Goal: Use online tool/utility: Utilize a website feature to perform a specific function

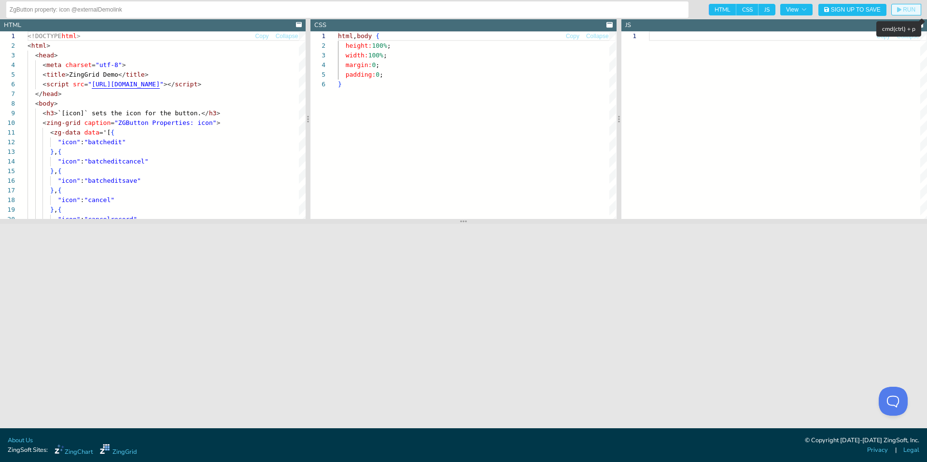
click at [907, 9] on span "RUN" at bounding box center [909, 10] width 13 height 6
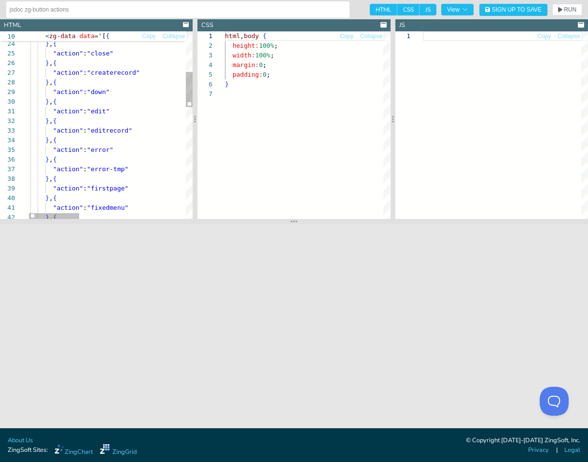
click at [115, 111] on div "} , { "action" : "fixedmenu" } , { "action" : "firstpage" } , { "action" : "err…" at bounding box center [283, 316] width 520 height 999
click at [103, 112] on div "} , { "action" : "fixedmenu" } , { "action" : "firstpage" } , { "action" : "err…" at bounding box center [276, 316] width 520 height 999
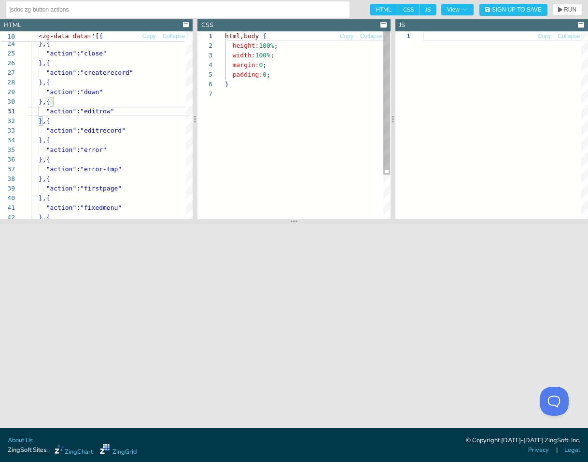
click at [277, 147] on div "html , body { height: 100% ; width: 100% ; margin: 0 ; padding: 0 ; }" at bounding box center [307, 154] width 165 height 246
click at [117, 112] on div "} , { "action" : "fixedmenu" } , { "action" : "firstpage" } , { "action" : "err…" at bounding box center [276, 316] width 520 height 999
click at [114, 112] on div "} , { "action" : "fixedmenu" } , { "action" : "firstpage" } , { "action" : "err…" at bounding box center [276, 316] width 520 height 999
type textarea ""action": "edit" }, { "action": "editrecord" }, { "action": "error" }, { "actio…"
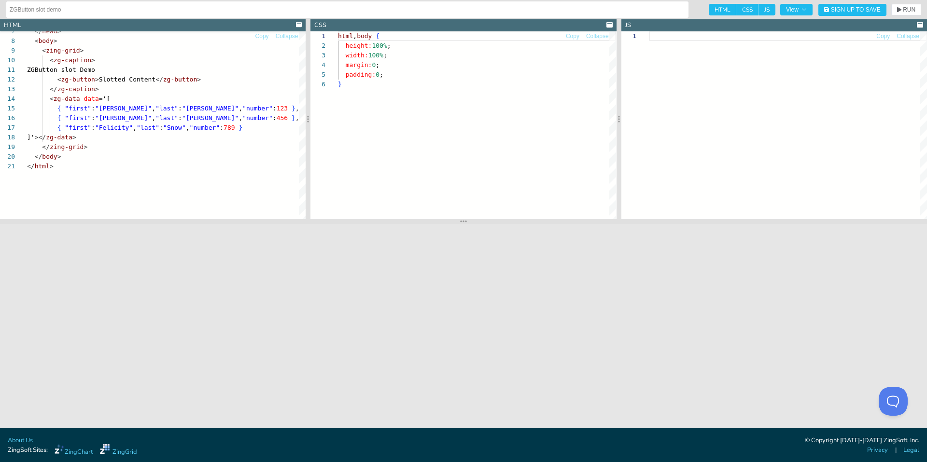
scroll to position [48, 0]
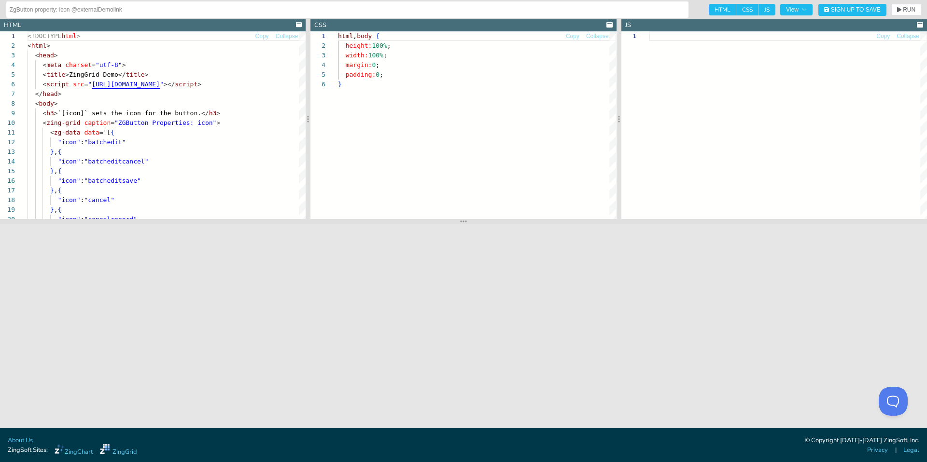
scroll to position [48, 0]
